Goal: Check status: Check status

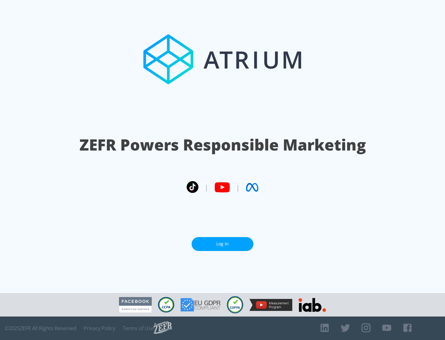
click at [222, 241] on link "Log In" at bounding box center [222, 244] width 62 height 14
